Goal: Task Accomplishment & Management: Use online tool/utility

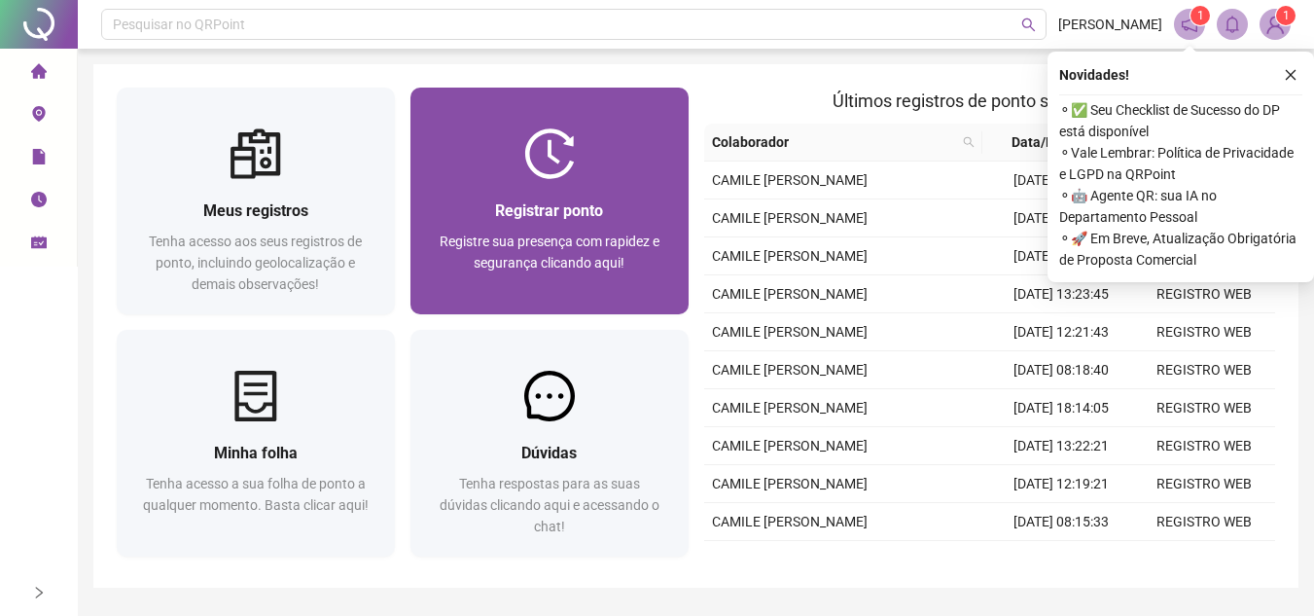
click at [562, 125] on div "Registrar ponto Registre sua presença com rapidez e segurança clicando aqui!" at bounding box center [550, 201] width 278 height 227
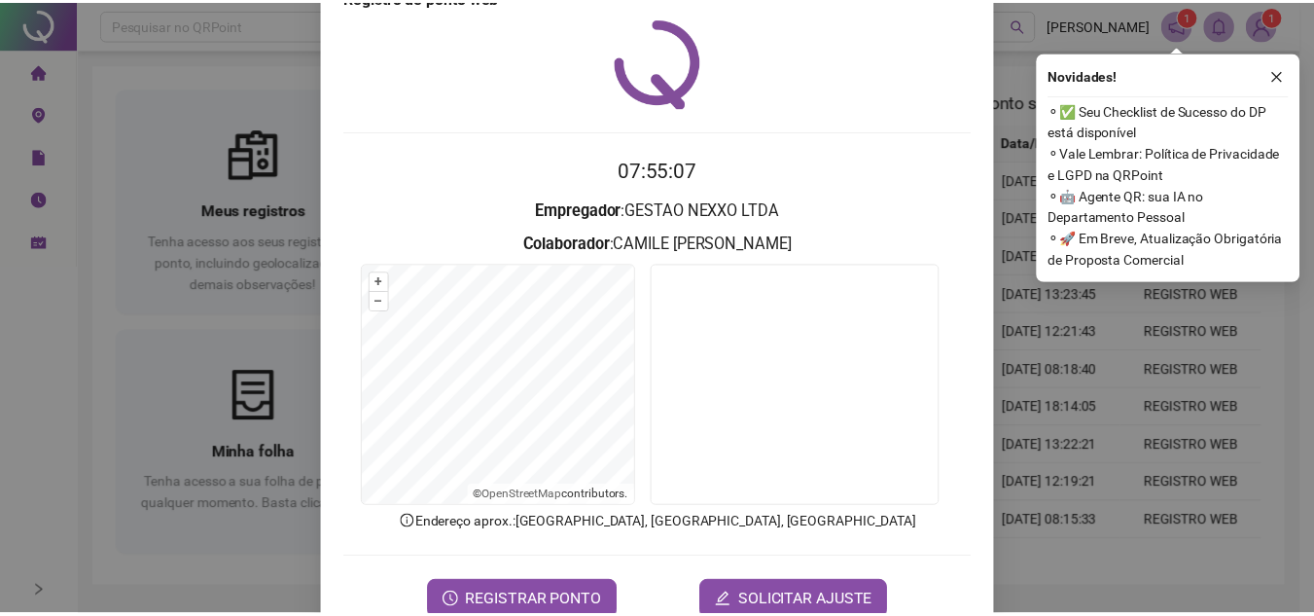
scroll to position [101, 0]
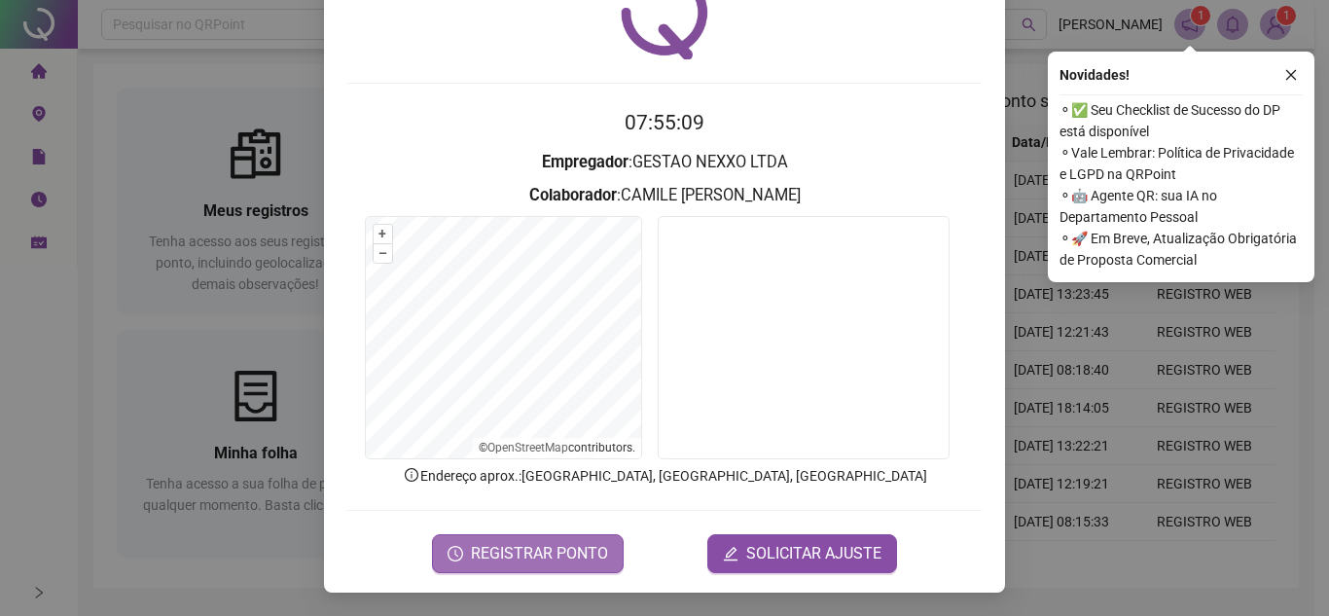
click at [581, 550] on span "REGISTRAR PONTO" at bounding box center [539, 553] width 137 height 23
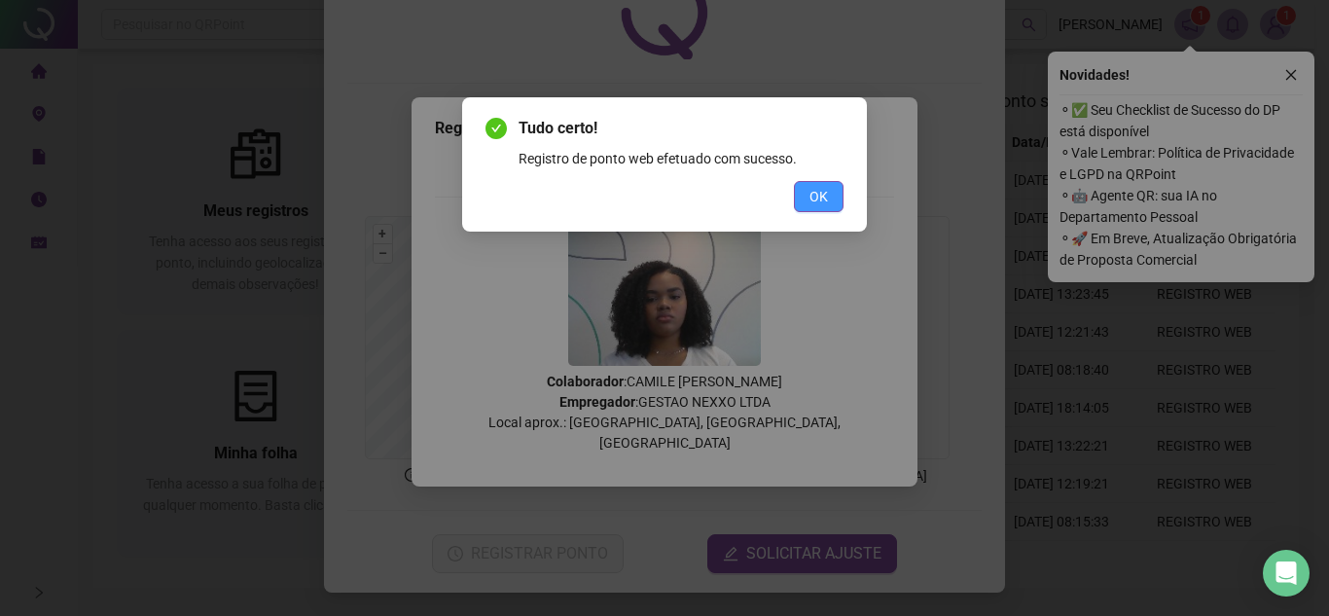
drag, startPoint x: 812, startPoint y: 191, endPoint x: 813, endPoint y: 181, distance: 9.8
click at [813, 182] on button "OK" at bounding box center [819, 196] width 50 height 31
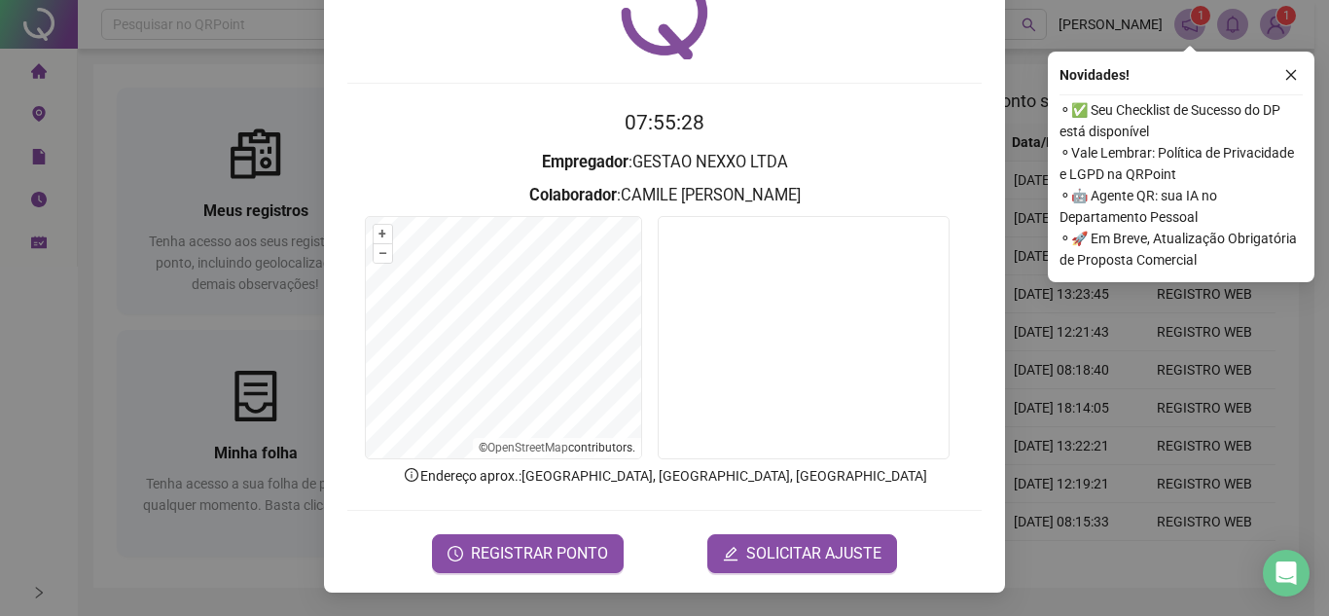
drag, startPoint x: 1136, startPoint y: 350, endPoint x: 1052, endPoint y: 264, distance: 121.1
click at [1135, 342] on div "Registro de ponto web 07:55:28 Empregador : GESTAO NEXXO LTDA Colaborador : CAM…" at bounding box center [664, 308] width 1329 height 616
